Goal: Transaction & Acquisition: Download file/media

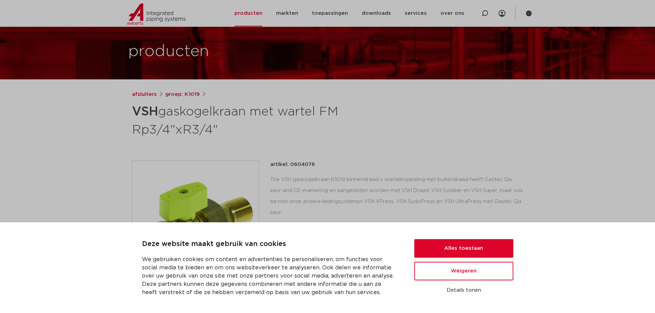
scroll to position [69, 0]
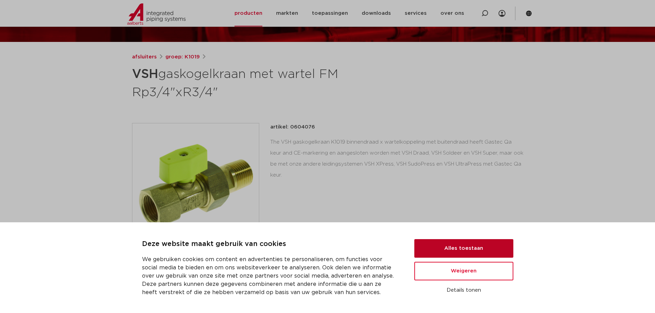
click at [459, 243] on button "Alles toestaan" at bounding box center [463, 248] width 99 height 19
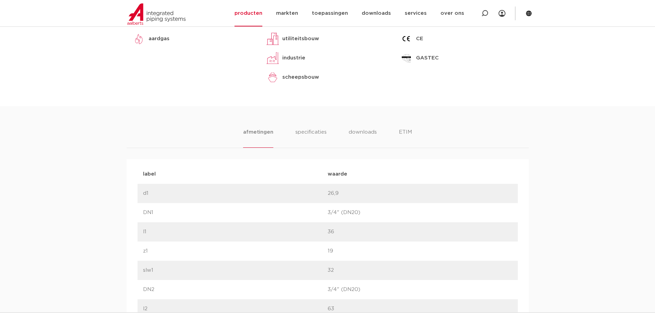
scroll to position [344, 0]
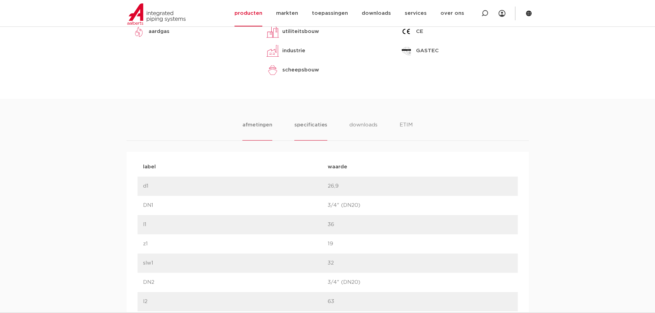
click at [322, 127] on li "specificaties" at bounding box center [310, 131] width 33 height 20
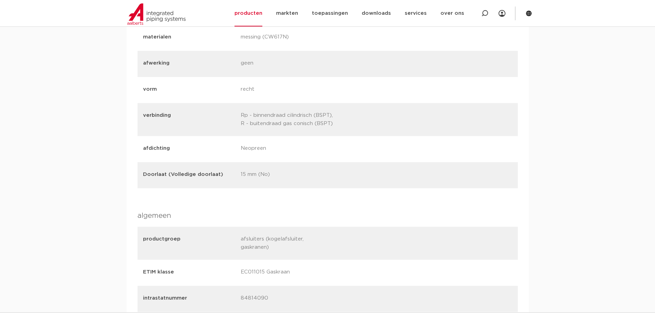
scroll to position [413, 0]
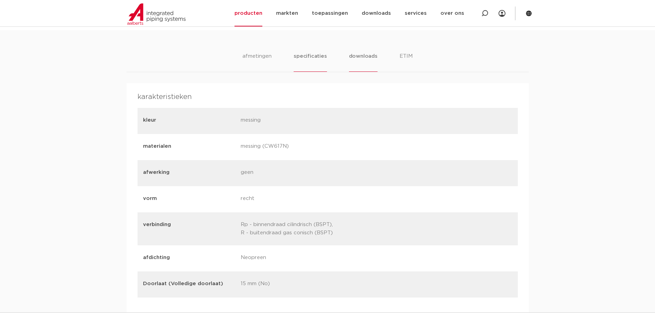
click at [356, 60] on li "downloads" at bounding box center [363, 62] width 29 height 20
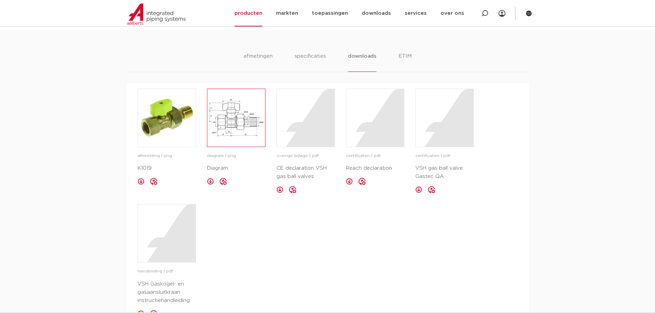
click at [246, 109] on img at bounding box center [236, 118] width 58 height 58
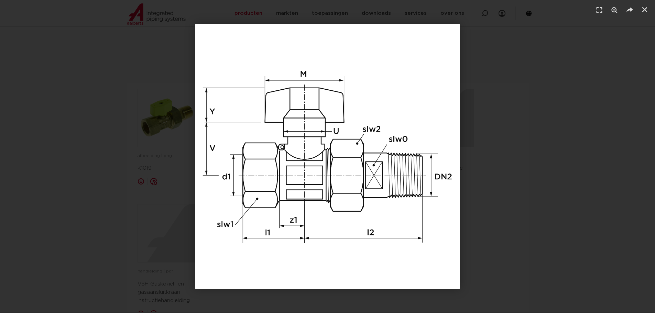
click at [284, 204] on img "1 / 1" at bounding box center [327, 156] width 265 height 265
click at [377, 161] on img "1 / 1" at bounding box center [327, 156] width 265 height 265
click at [495, 118] on div "1 / 1" at bounding box center [327, 156] width 607 height 265
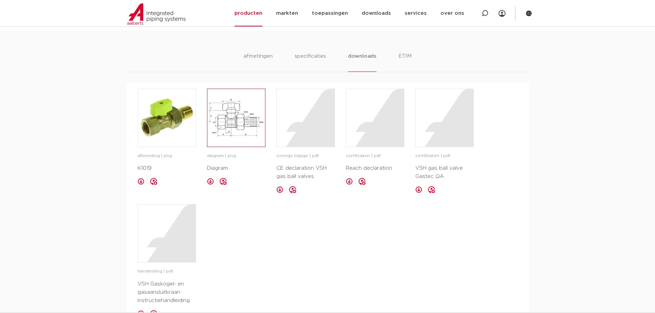
click at [223, 133] on img at bounding box center [236, 118] width 58 height 58
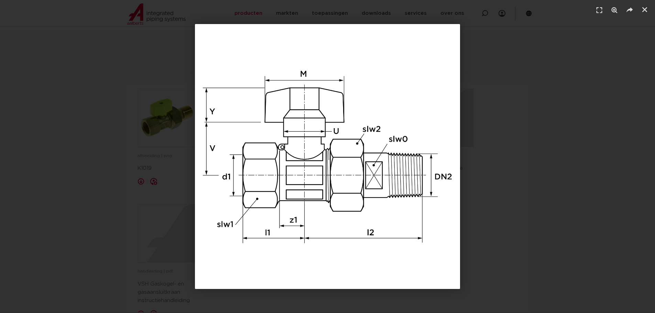
click at [223, 133] on img "1 / 1" at bounding box center [327, 156] width 265 height 265
click at [46, 169] on div "1 / 1" at bounding box center [327, 156] width 607 height 265
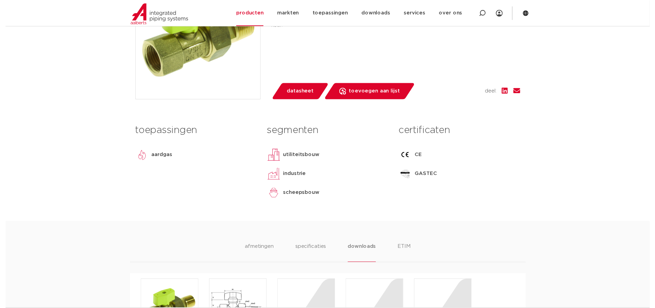
scroll to position [195, 0]
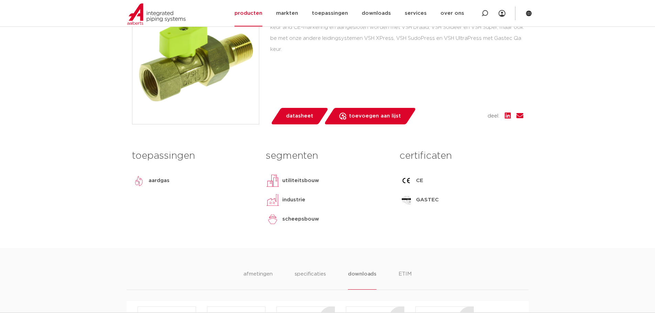
click at [298, 115] on span "datasheet" at bounding box center [299, 116] width 27 height 11
